Goal: Information Seeking & Learning: Learn about a topic

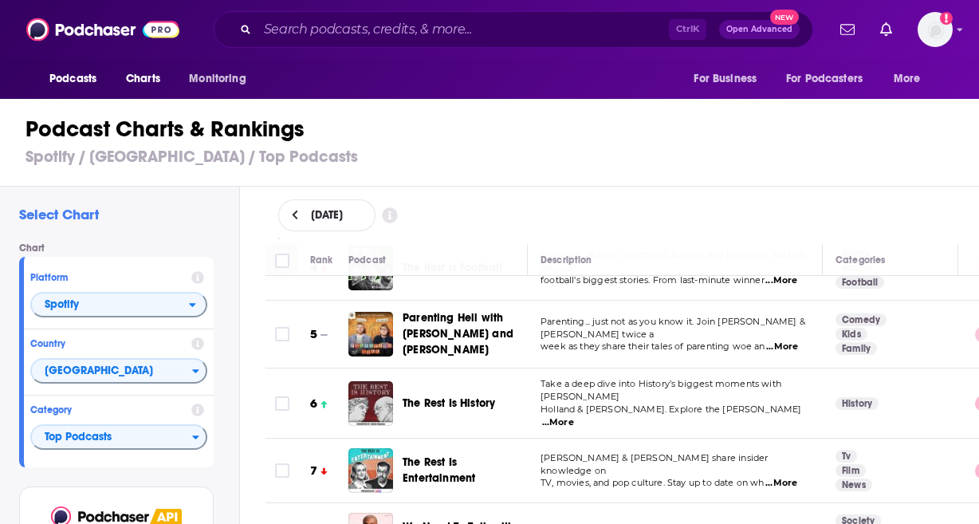
scroll to position [399, 0]
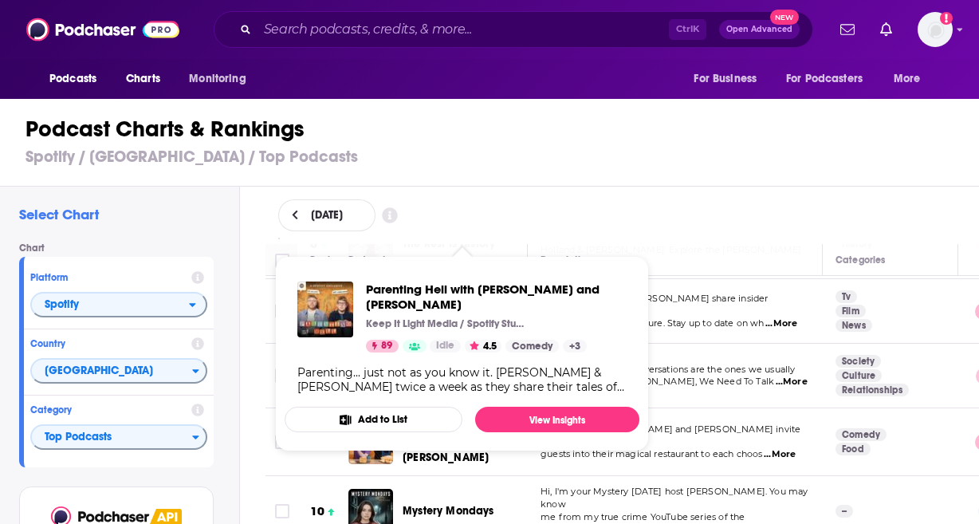
click at [788, 174] on div "Podcast Charts & Rankings Spotify / United Kingdom / Top Podcasts" at bounding box center [496, 141] width 993 height 91
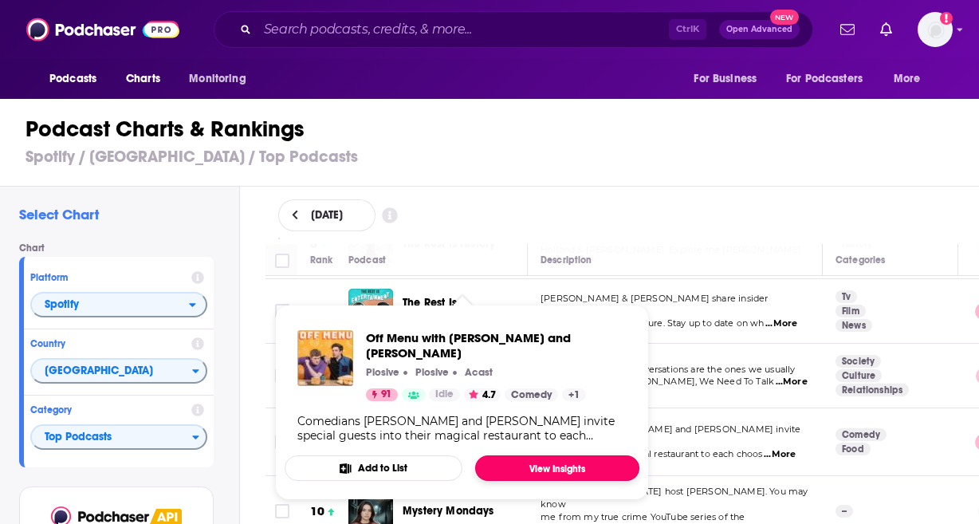
click at [543, 459] on link "View Insights" at bounding box center [557, 468] width 164 height 26
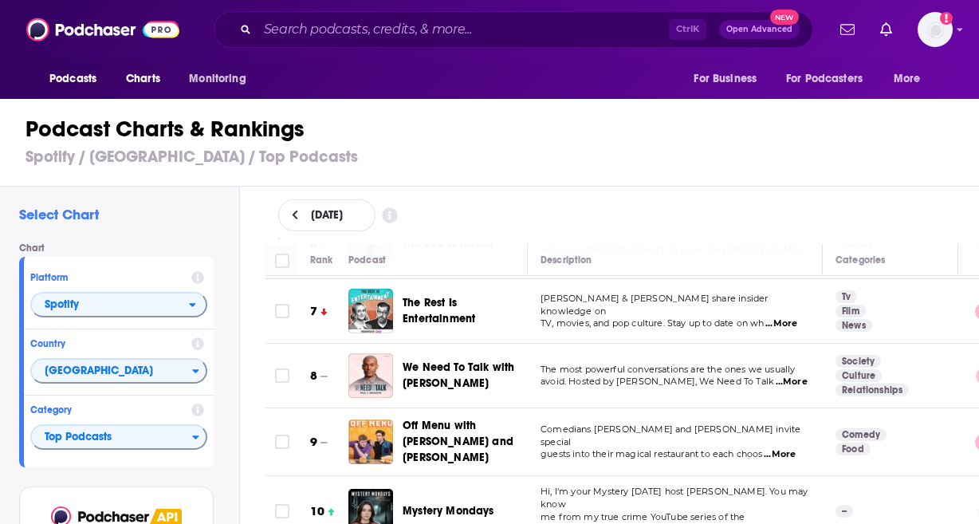
click at [410, 504] on span "Mystery Mondays" at bounding box center [449, 511] width 92 height 14
click at [108, 426] on span "Top Podcasts" at bounding box center [112, 437] width 160 height 27
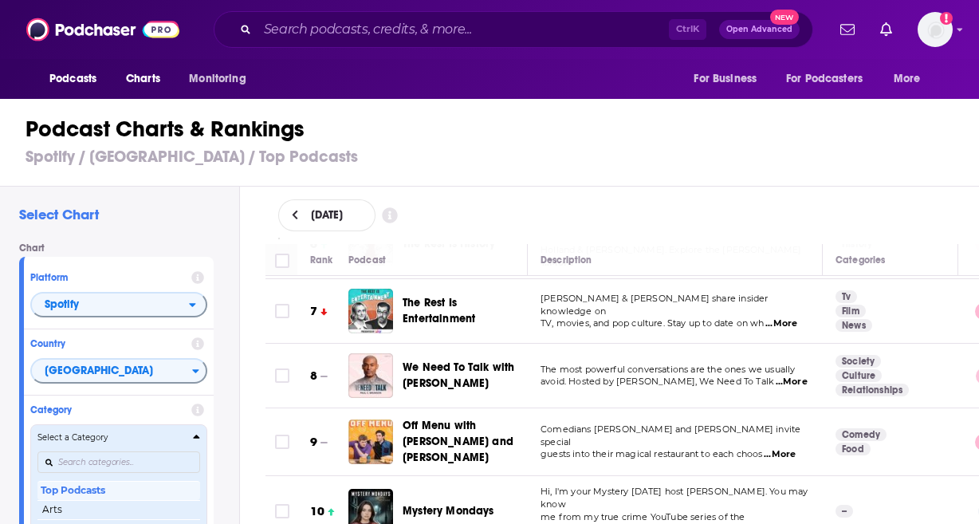
scroll to position [160, 0]
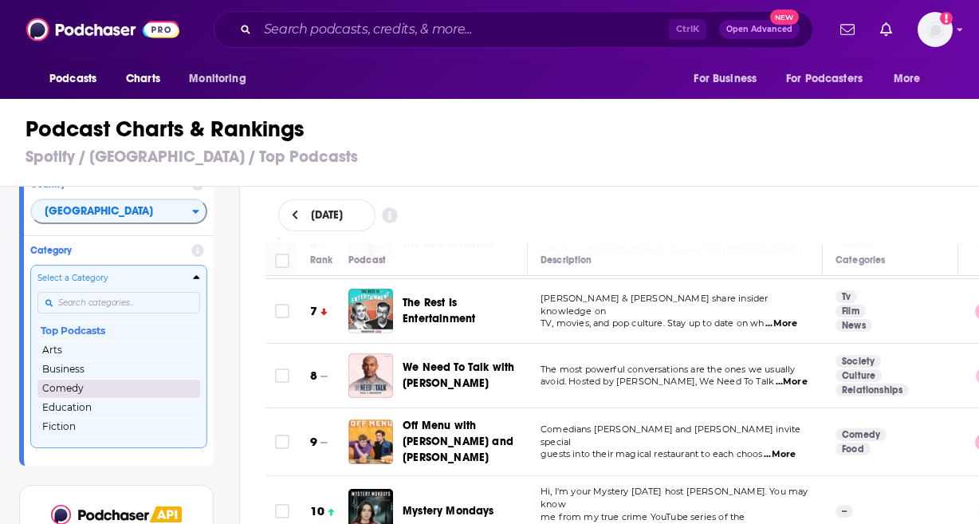
click at [118, 390] on button "Comedy" at bounding box center [118, 388] width 163 height 19
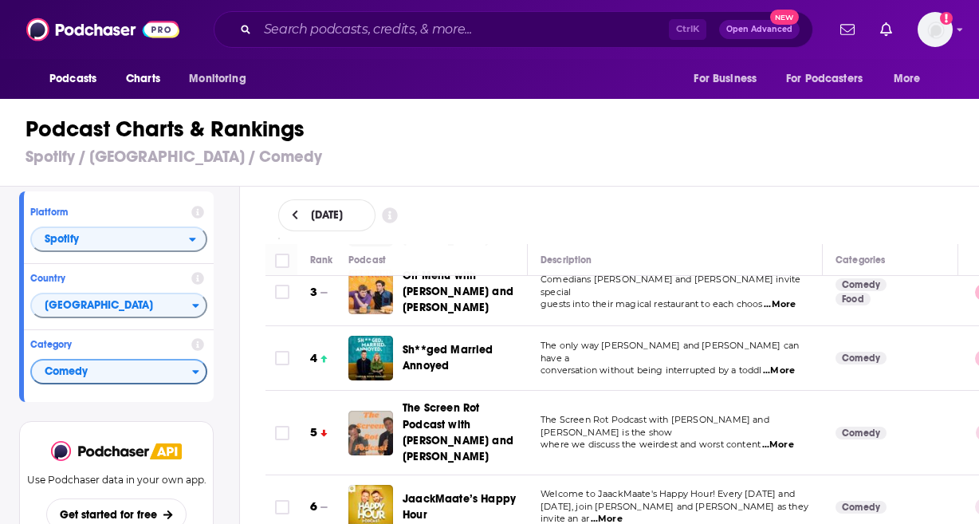
scroll to position [160, 0]
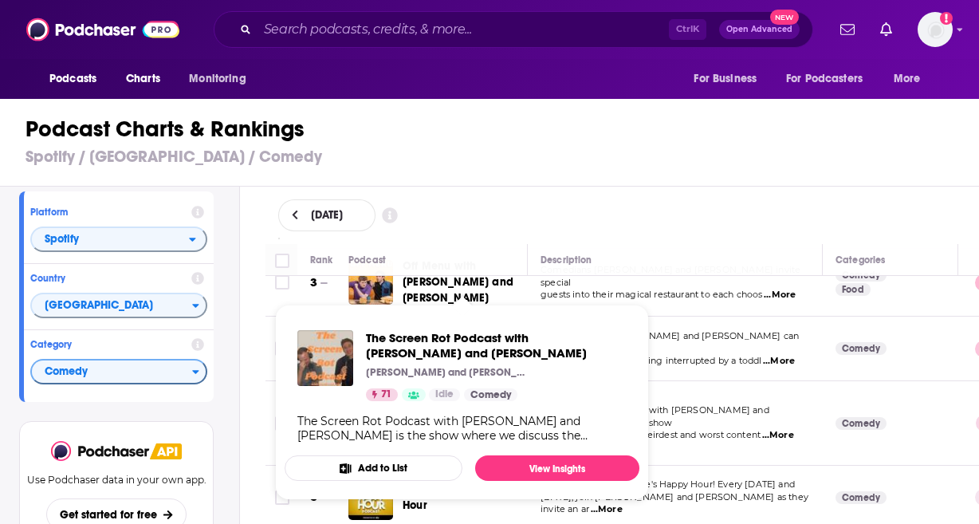
click at [474, 414] on div "The Screen Rot Podcast with Jacob and Jake Jacob Hawley and Jake Farrell 71 Idl…" at bounding box center [462, 386] width 355 height 138
click at [532, 464] on link "View Insights" at bounding box center [557, 468] width 164 height 26
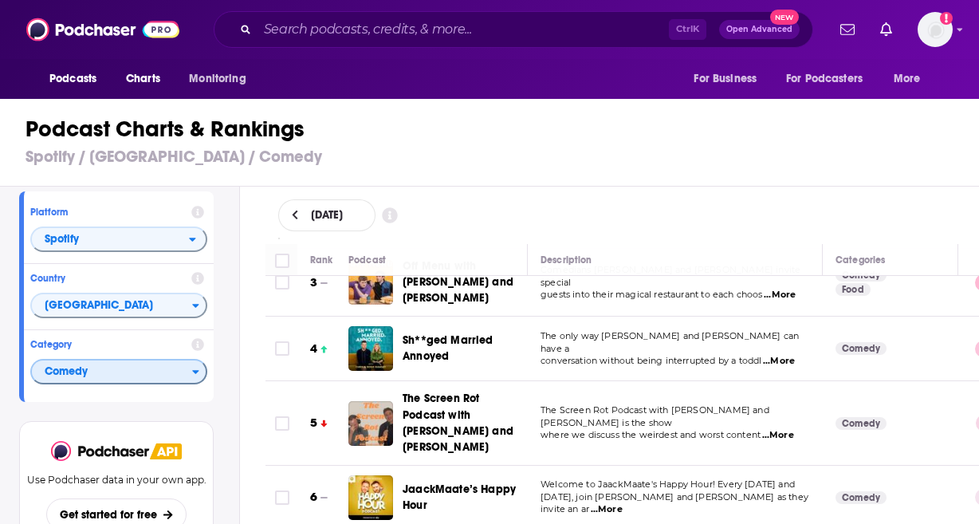
click at [137, 376] on span "Comedy" at bounding box center [112, 372] width 160 height 27
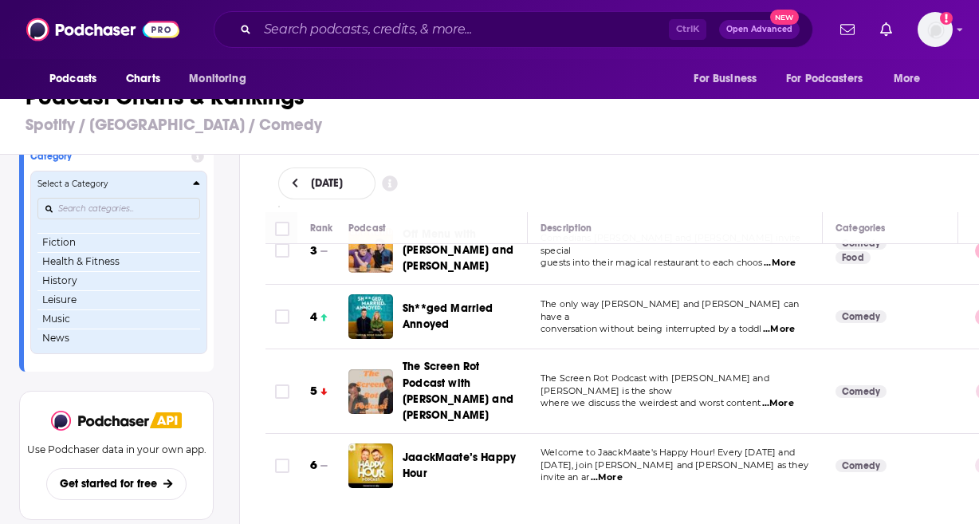
scroll to position [65, 0]
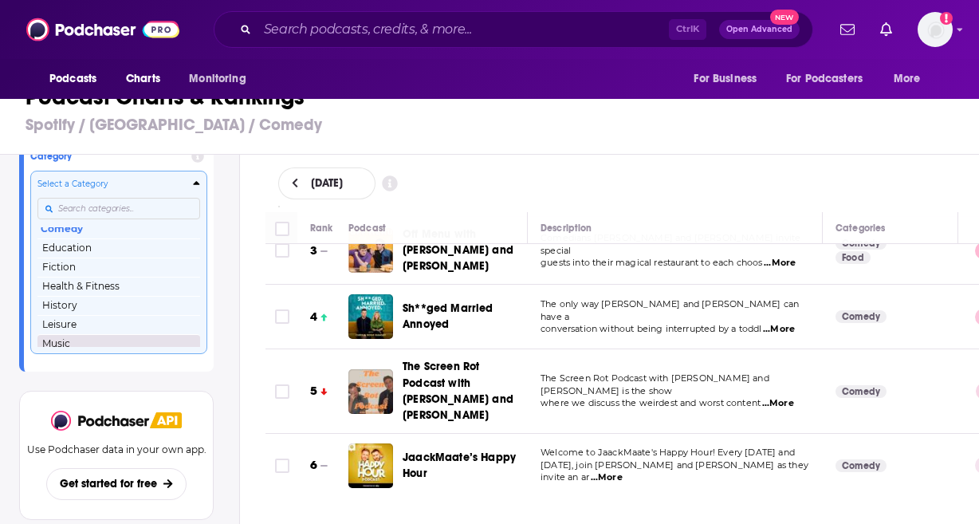
click at [77, 339] on button "Music" at bounding box center [118, 343] width 163 height 19
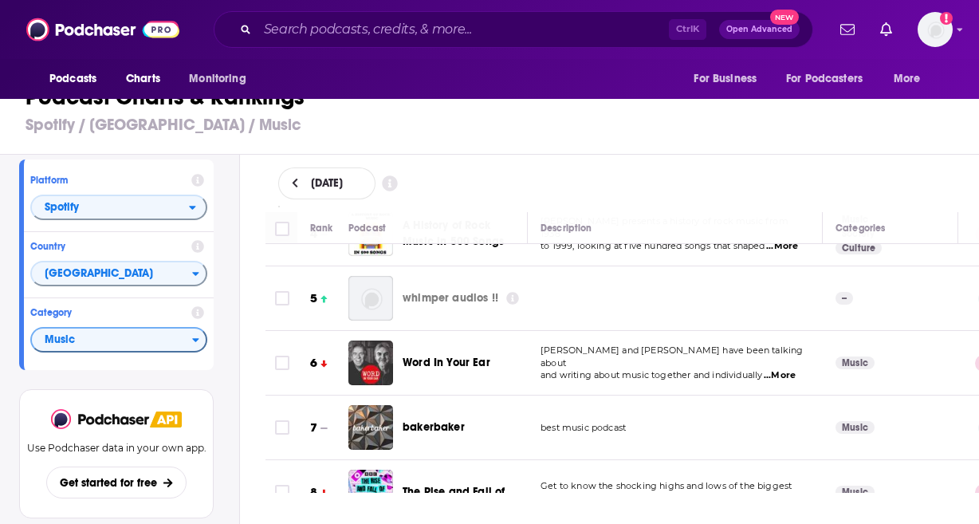
scroll to position [319, 0]
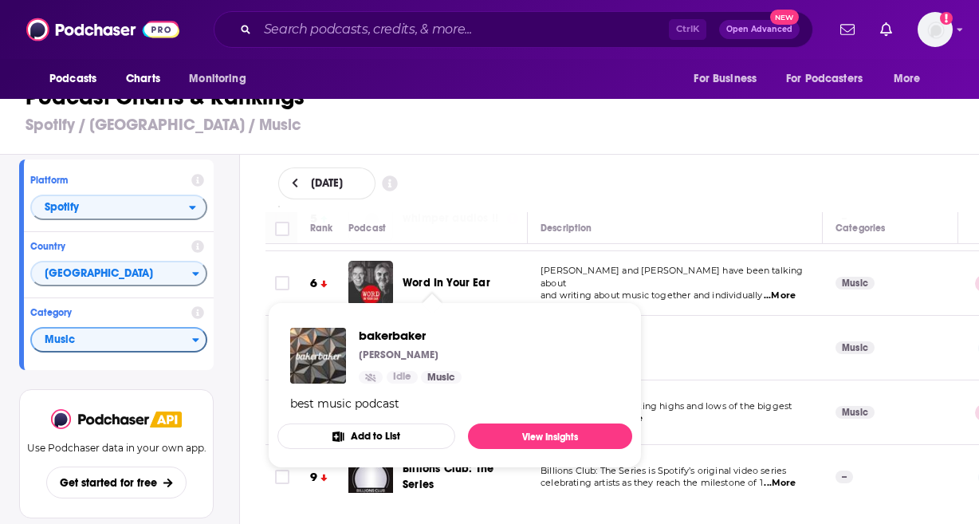
click at [418, 349] on p "[PERSON_NAME]" at bounding box center [399, 355] width 80 height 13
click at [528, 436] on link "View Insights" at bounding box center [550, 436] width 164 height 26
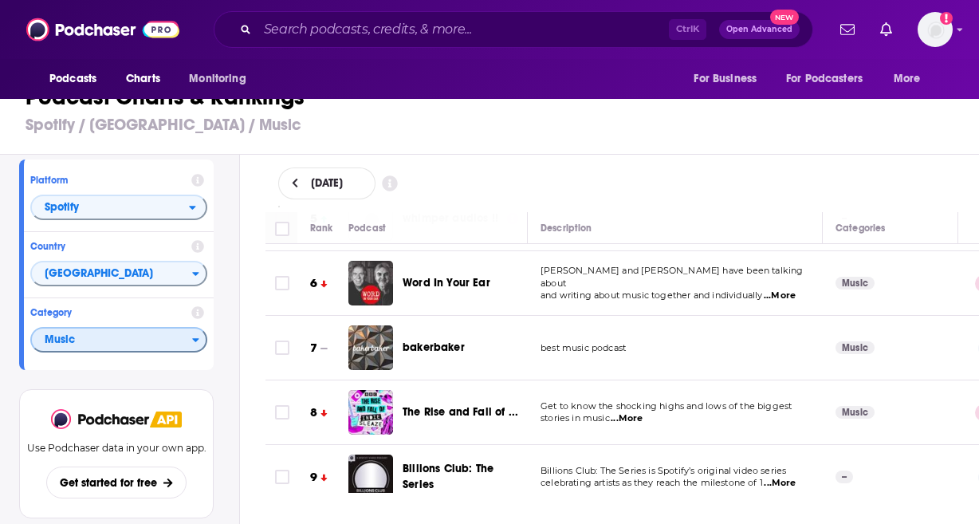
click at [118, 347] on span "Music" at bounding box center [112, 340] width 160 height 27
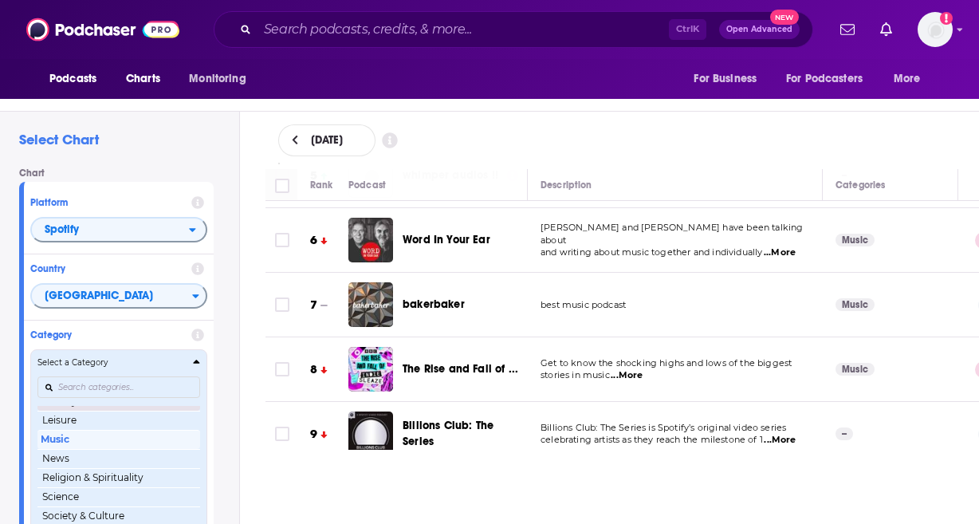
scroll to position [225, 0]
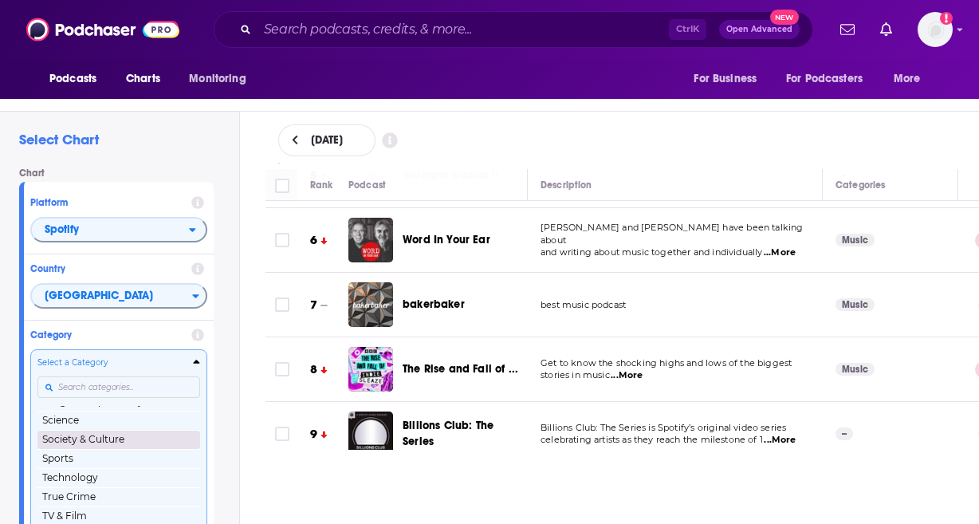
click at [126, 439] on button "Society & Culture" at bounding box center [118, 439] width 163 height 19
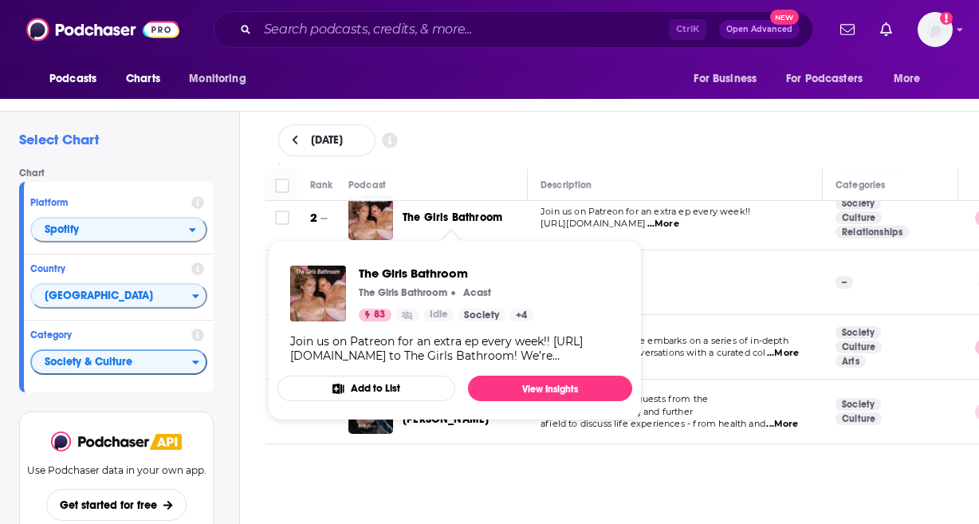
scroll to position [160, 0]
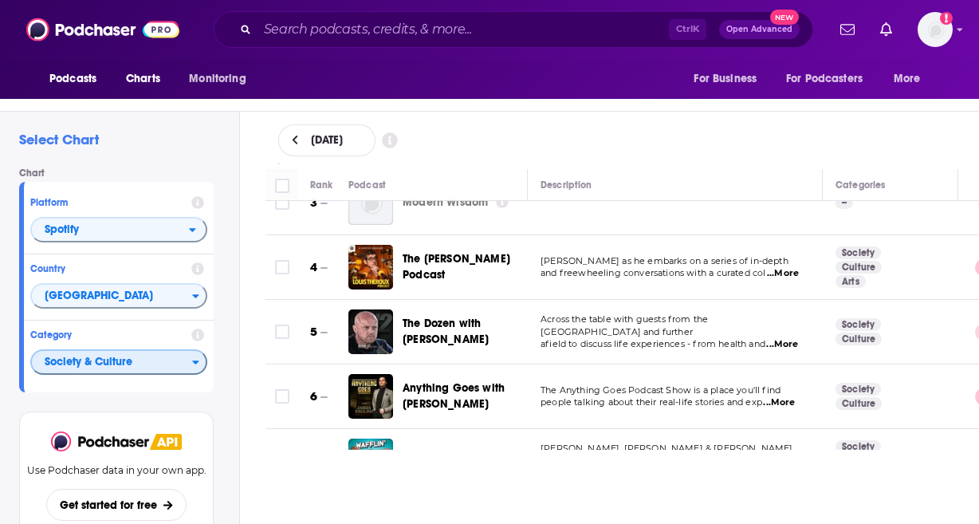
click at [136, 373] on span "Society & Culture" at bounding box center [112, 362] width 160 height 27
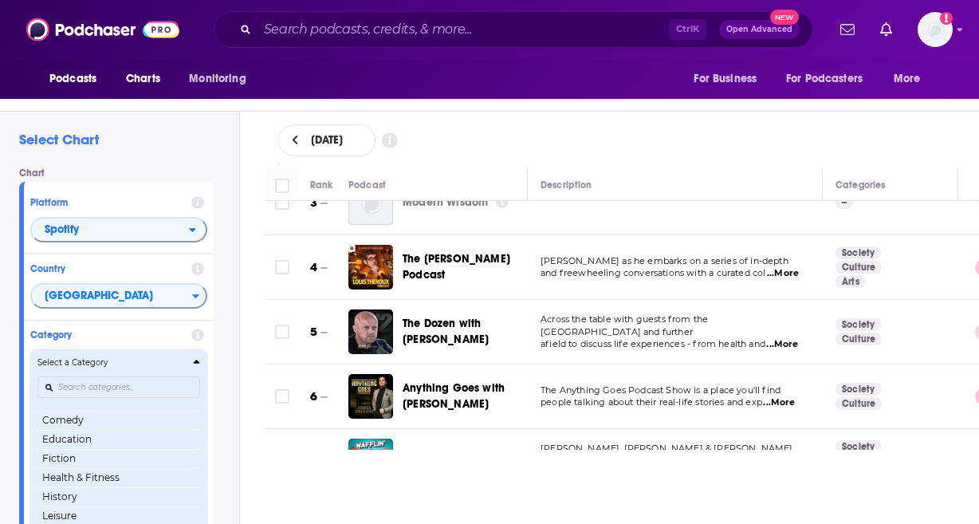
scroll to position [0, 0]
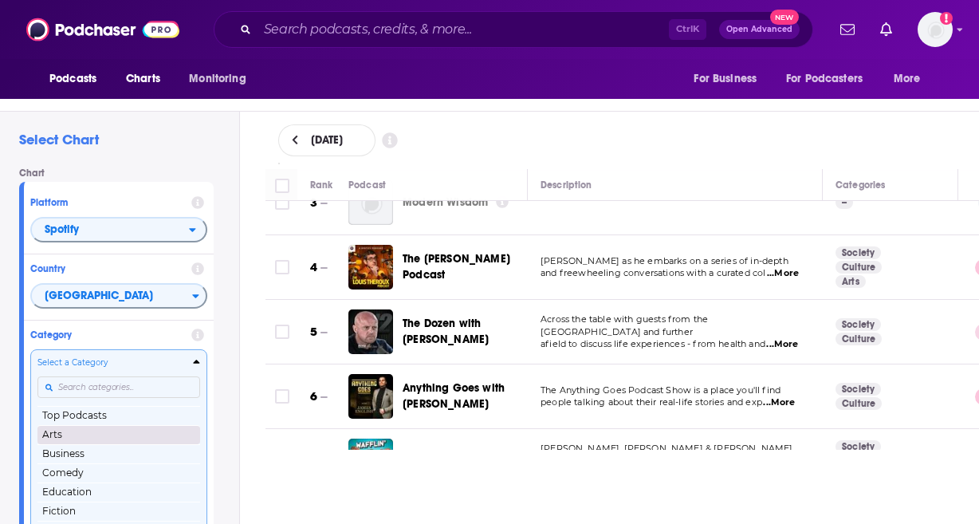
click at [108, 431] on button "Arts" at bounding box center [118, 434] width 163 height 19
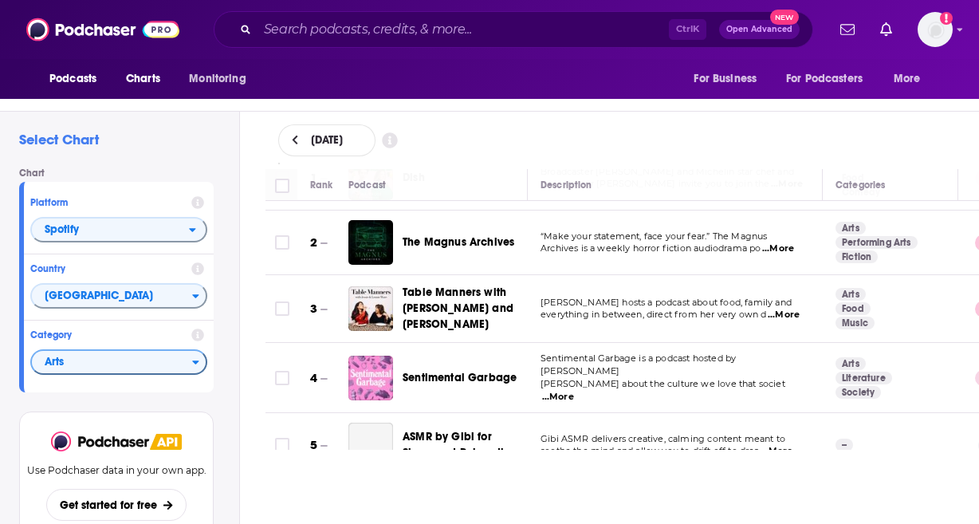
scroll to position [80, 0]
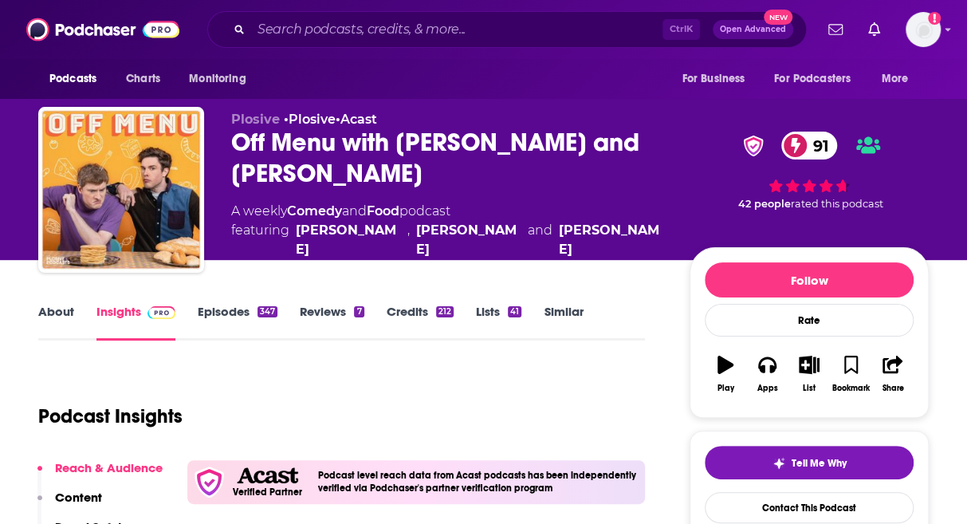
scroll to position [160, 0]
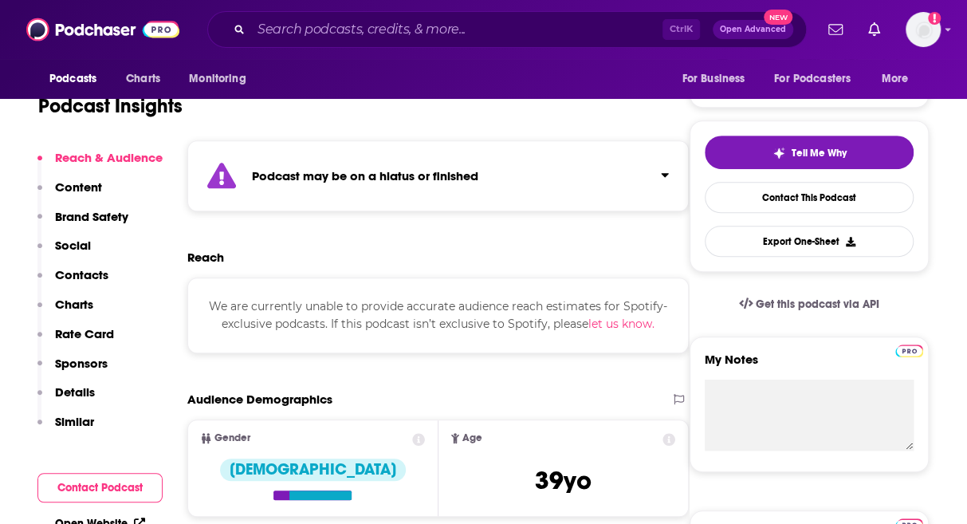
scroll to position [239, 0]
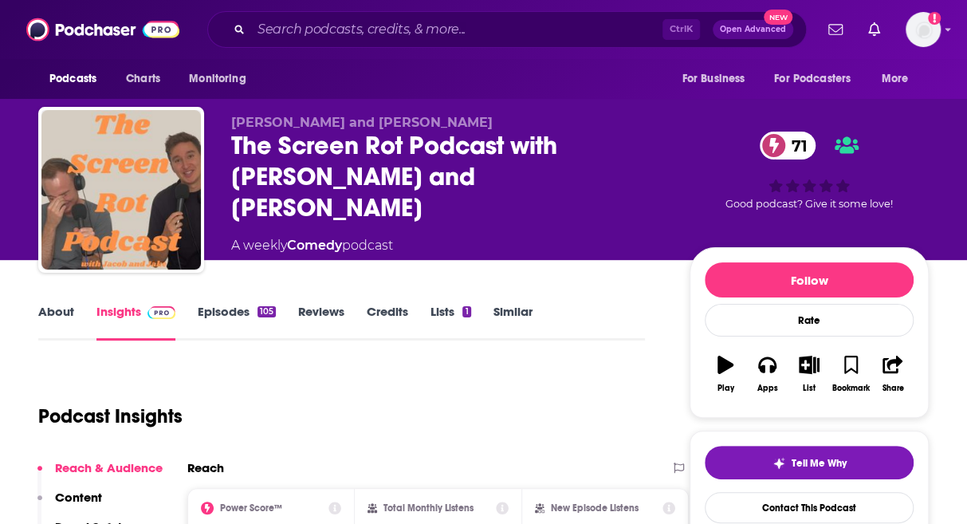
click at [265, 320] on link "Episodes 105" at bounding box center [237, 322] width 78 height 37
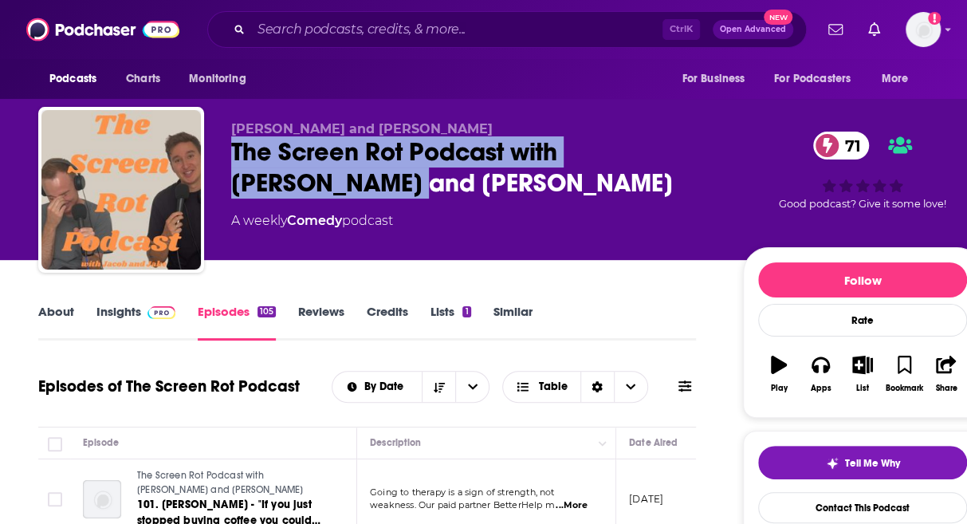
drag, startPoint x: 311, startPoint y: 187, endPoint x: 230, endPoint y: 149, distance: 89.9
click at [230, 149] on div "Jacob Hawley and Jake Farrell The Screen Rot Podcast with Jacob and Jake 71 A w…" at bounding box center [510, 193] width 944 height 172
copy h2 "The Screen Rot Podcast with Jacob and Jake"
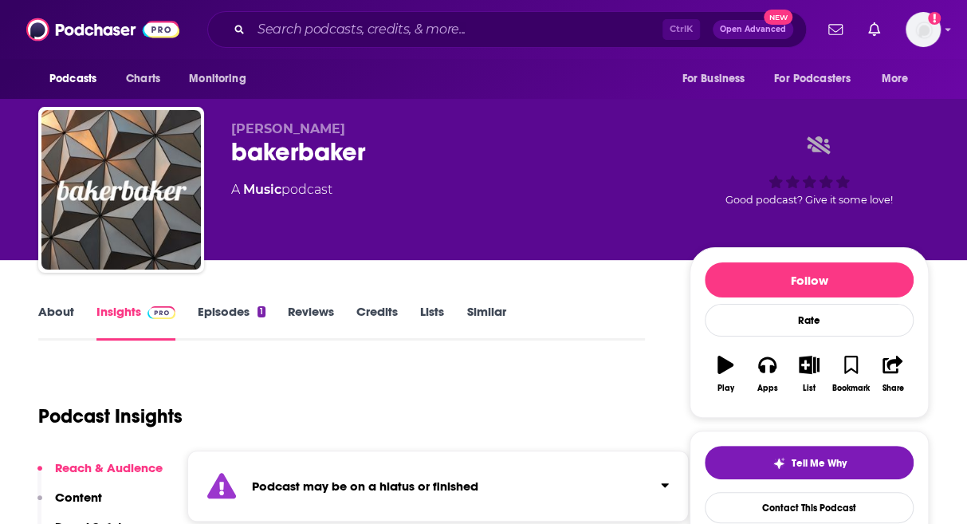
click at [256, 305] on link "Episodes 1" at bounding box center [232, 322] width 68 height 37
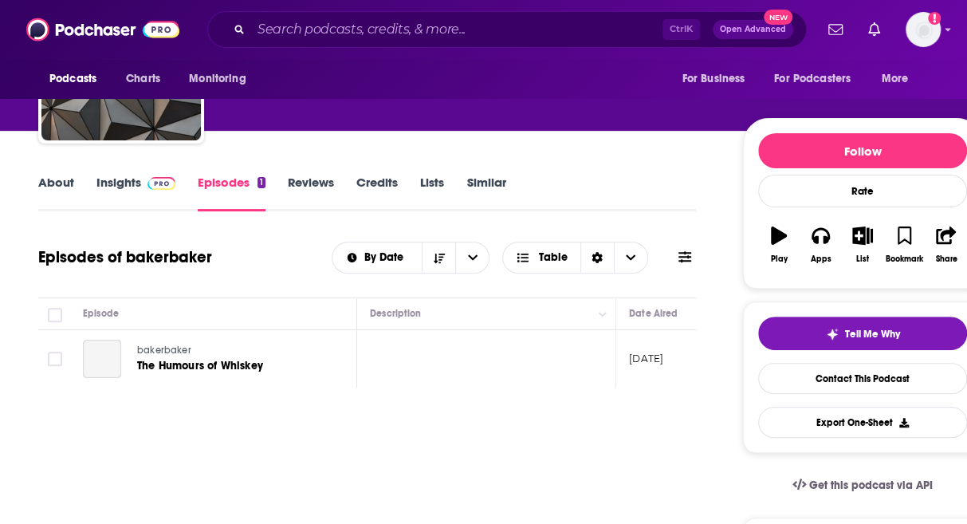
scroll to position [160, 0]
